Goal: Information Seeking & Learning: Find contact information

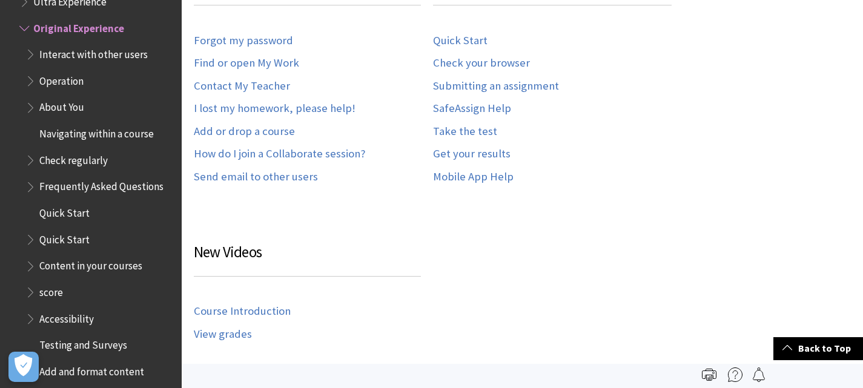
scroll to position [326, 0]
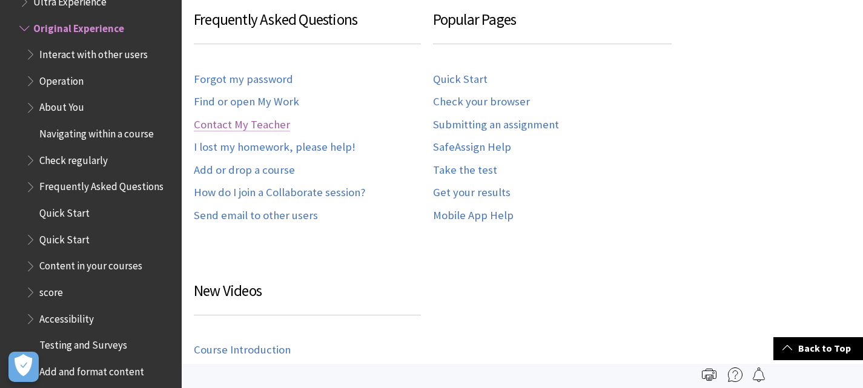
click at [265, 125] on font "Contact My Teacher" at bounding box center [242, 124] width 96 height 14
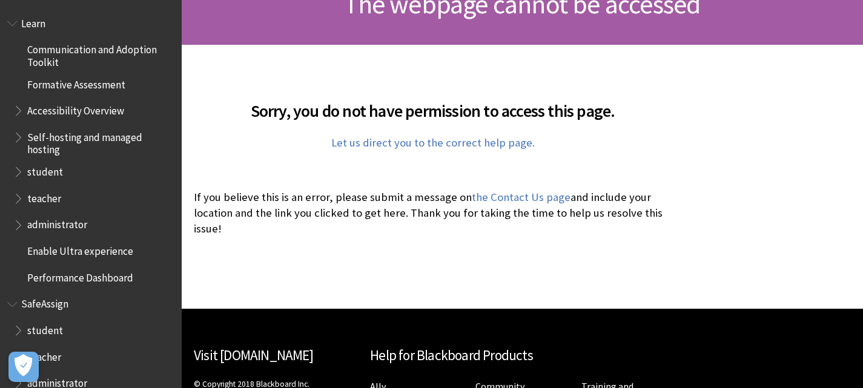
scroll to position [148, 0]
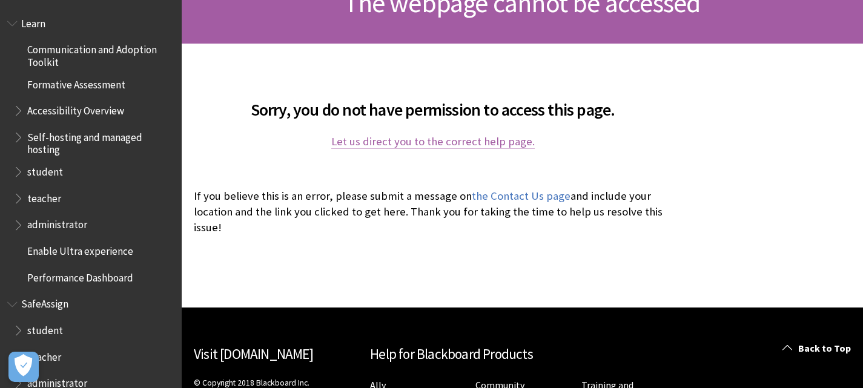
click at [386, 145] on font "Let us direct you to the correct help page." at bounding box center [432, 141] width 203 height 14
click at [24, 194] on span "Book outline for Blackboard Learn Help" at bounding box center [19, 195] width 13 height 15
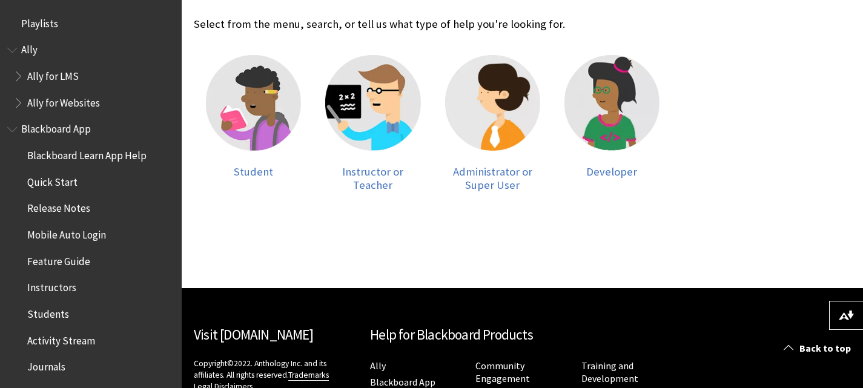
scroll to position [273, 0]
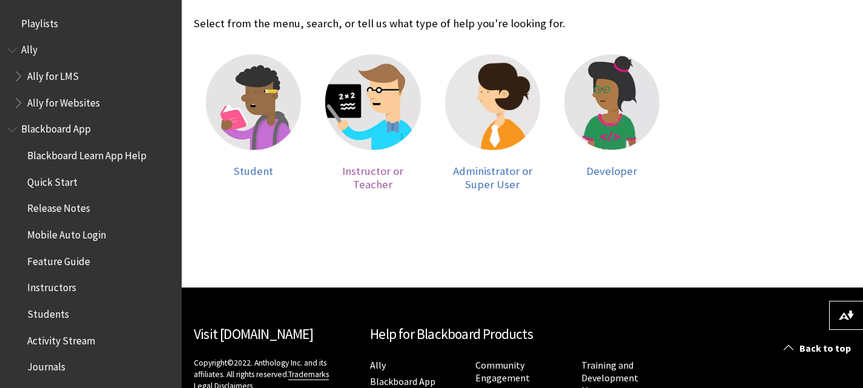
click at [365, 133] on img at bounding box center [372, 101] width 95 height 95
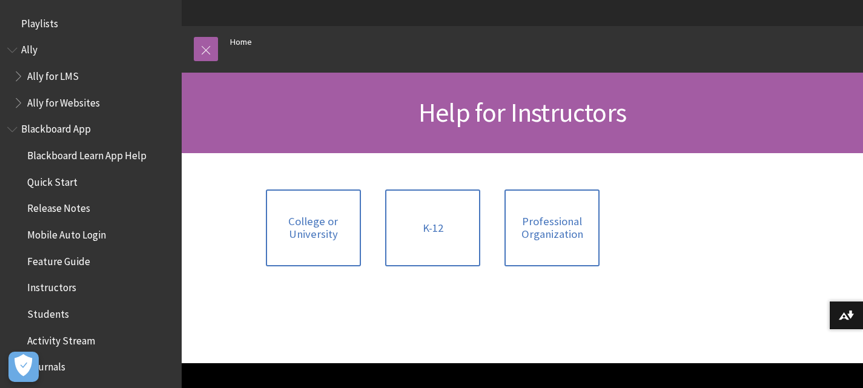
scroll to position [104, 0]
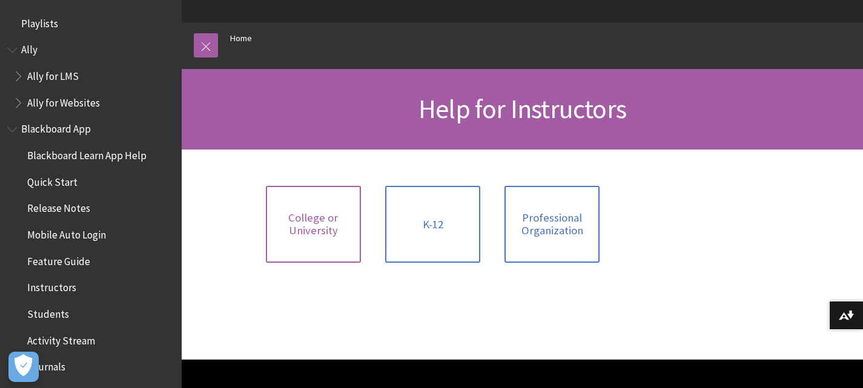
click at [283, 196] on link "College or University" at bounding box center [313, 224] width 95 height 77
